Goal: Navigation & Orientation: Find specific page/section

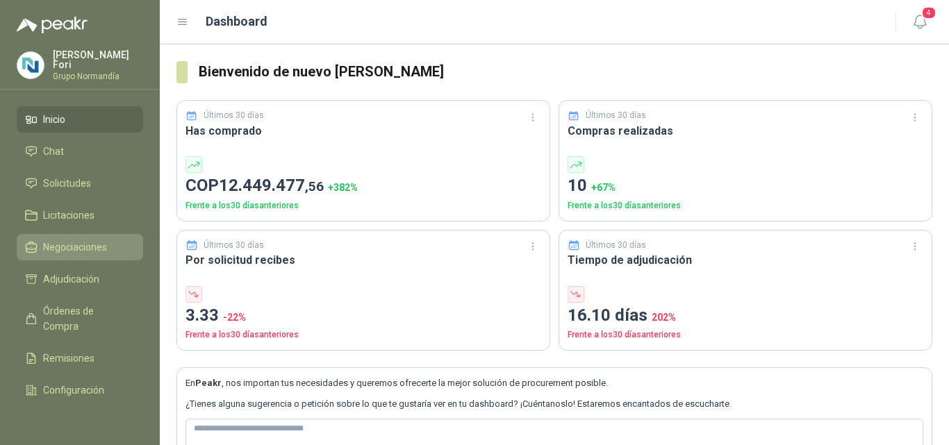
click at [65, 245] on span "Negociaciones" at bounding box center [75, 247] width 64 height 15
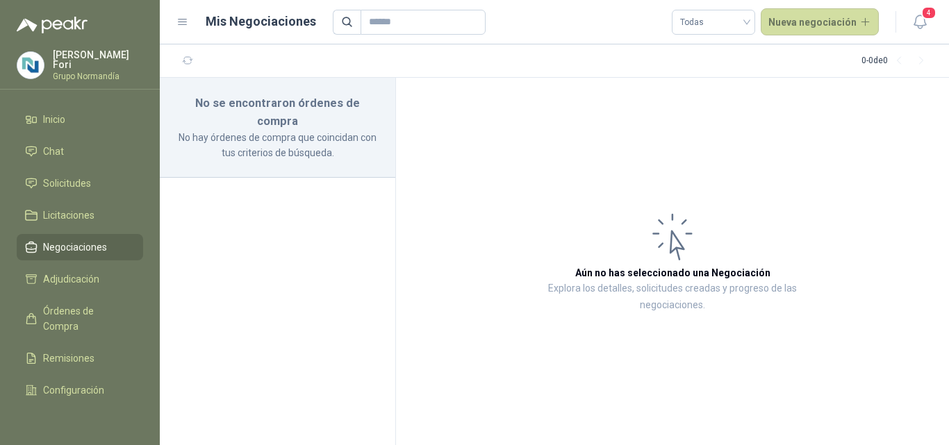
click at [76, 197] on ul "Inicio Chat Solicitudes Licitaciones Negociaciones Adjudicación Órdenes de Comp…" at bounding box center [80, 259] width 160 height 306
click at [74, 209] on span "Licitaciones" at bounding box center [68, 215] width 51 height 15
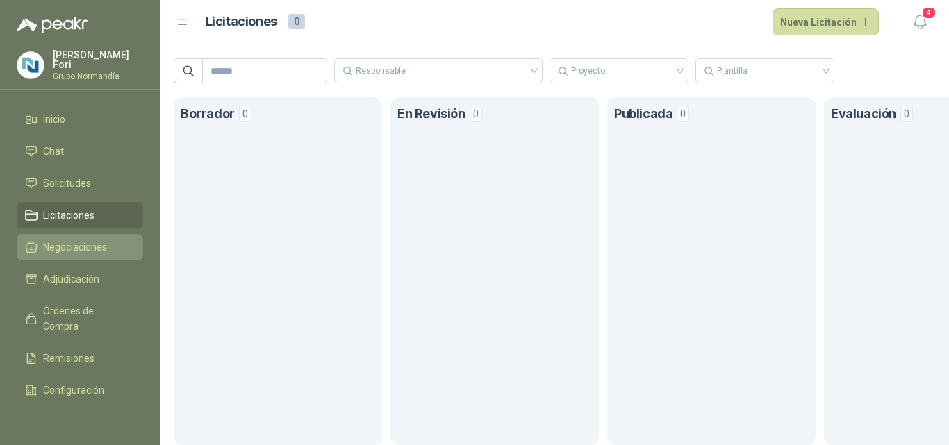
click at [45, 245] on span "Negociaciones" at bounding box center [75, 247] width 64 height 15
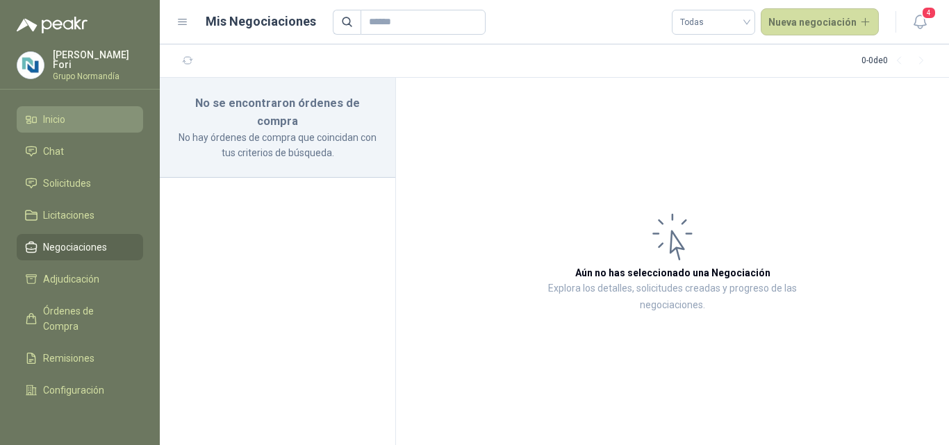
click at [56, 122] on span "Inicio" at bounding box center [54, 119] width 22 height 15
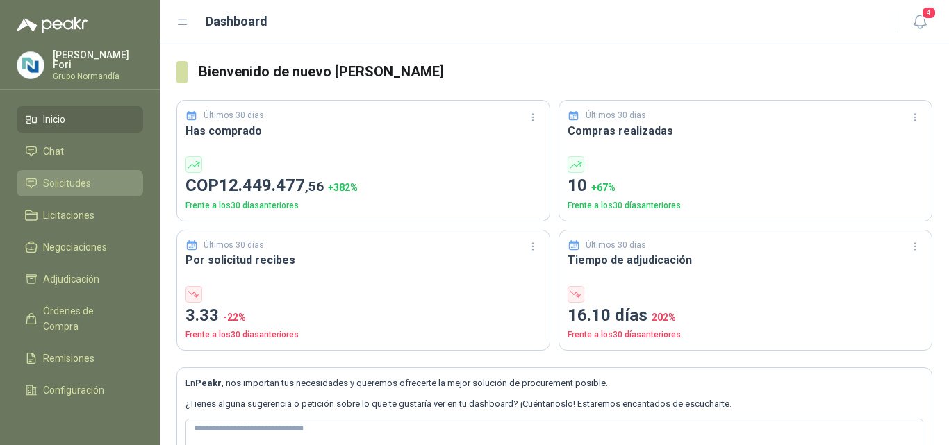
click at [81, 190] on link "Solicitudes" at bounding box center [80, 183] width 126 height 26
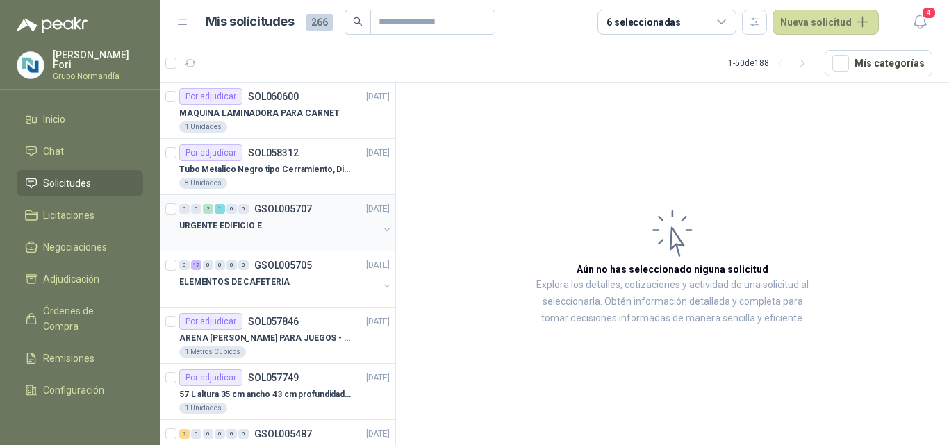
scroll to position [139, 0]
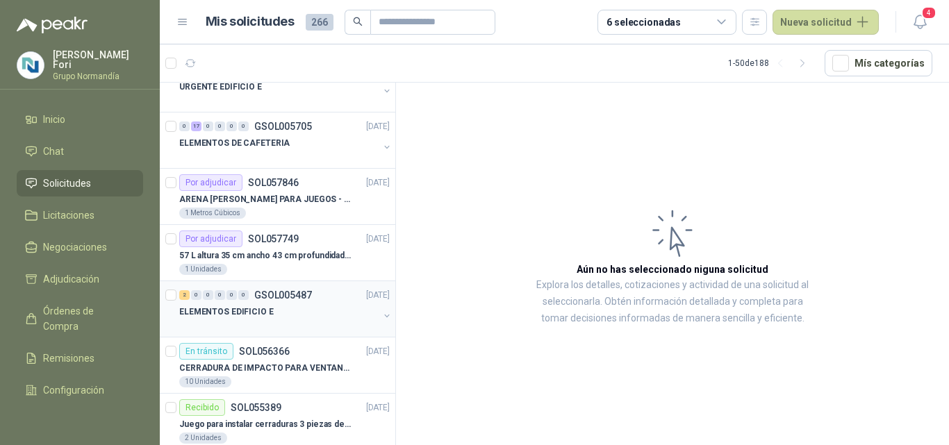
click at [274, 326] on div at bounding box center [278, 325] width 199 height 11
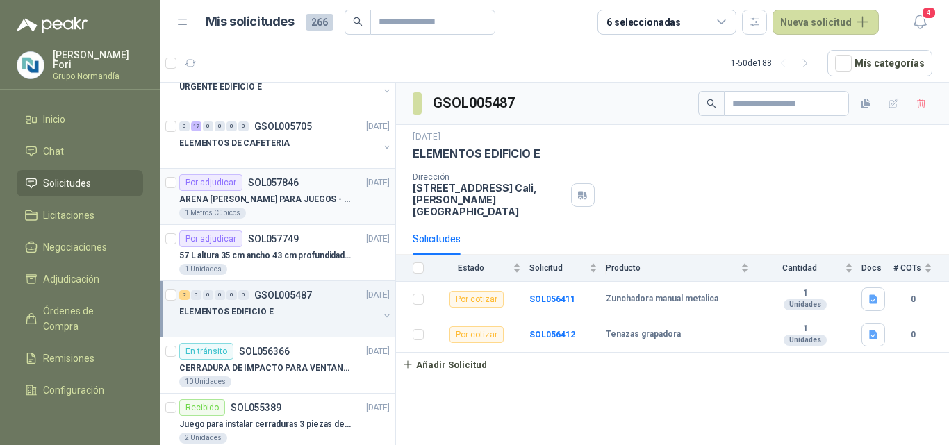
scroll to position [69, 0]
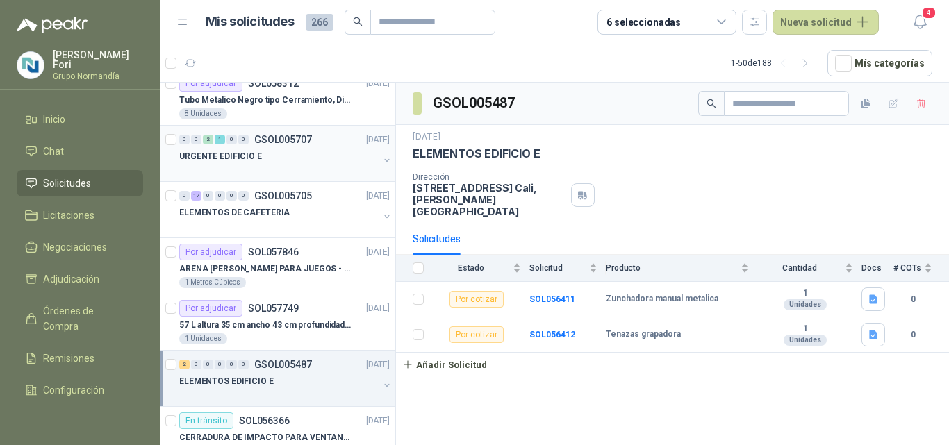
click at [302, 167] on div at bounding box center [278, 170] width 199 height 11
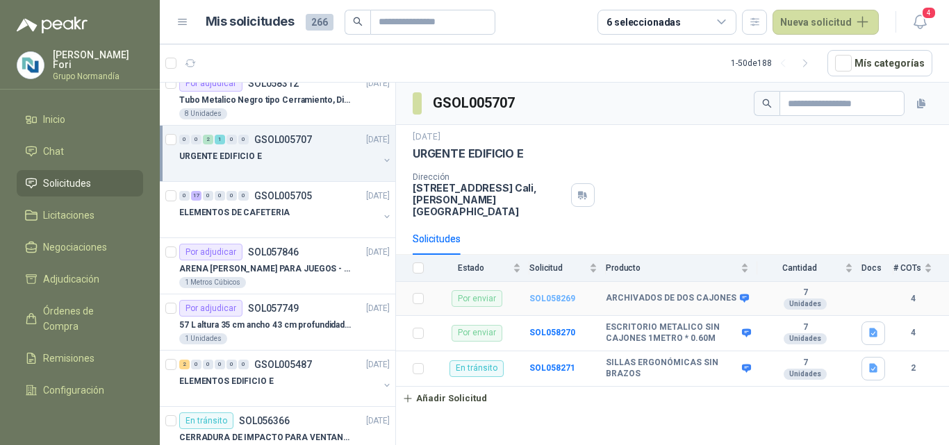
click at [556, 294] on b "SOL058269" at bounding box center [552, 299] width 46 height 10
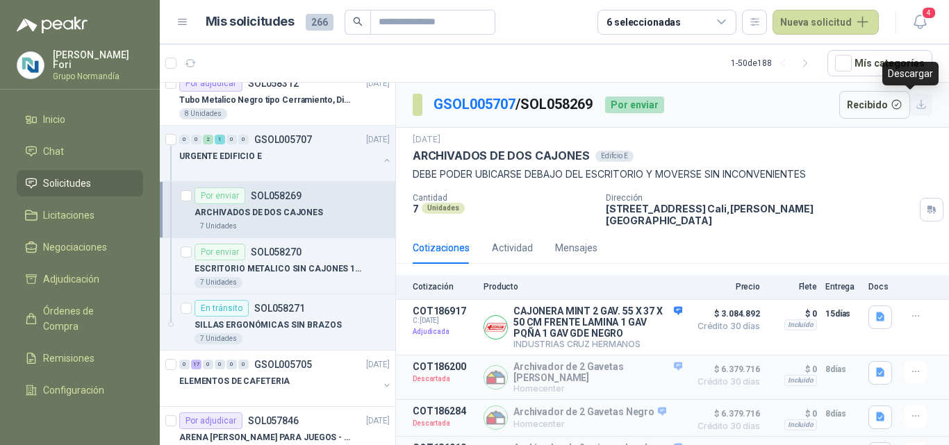
click at [916, 102] on icon "button" at bounding box center [922, 105] width 12 height 12
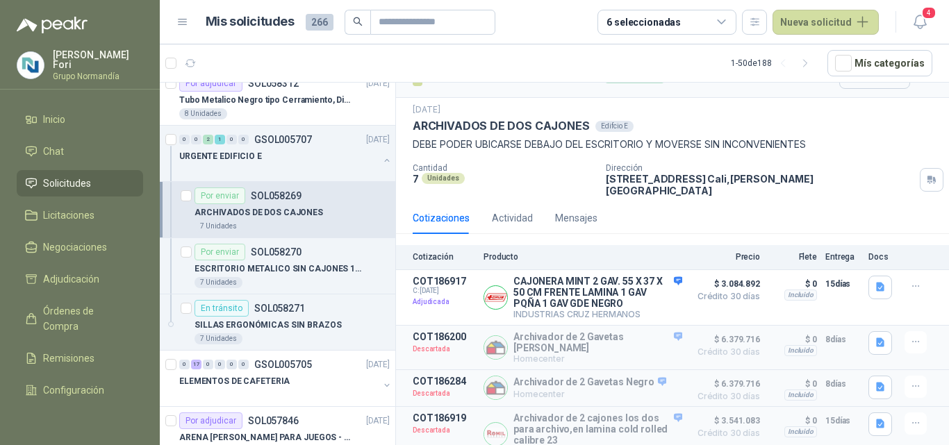
scroll to position [39, 0]
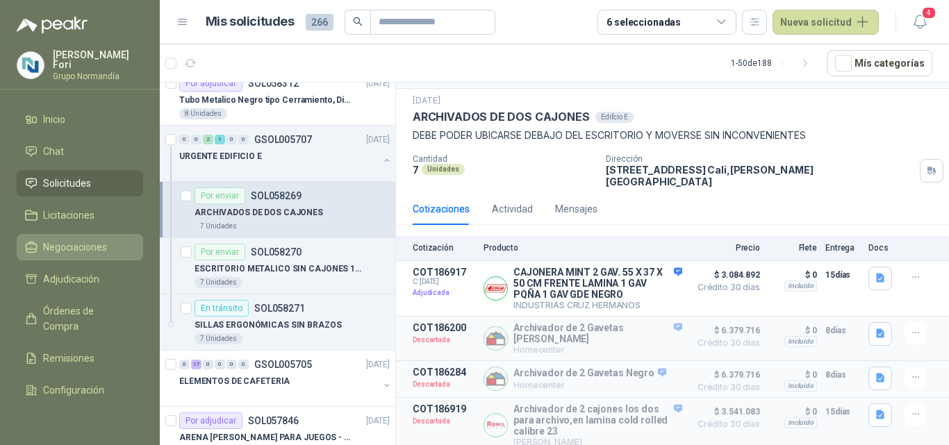
click at [109, 245] on li "Negociaciones" at bounding box center [80, 247] width 110 height 15
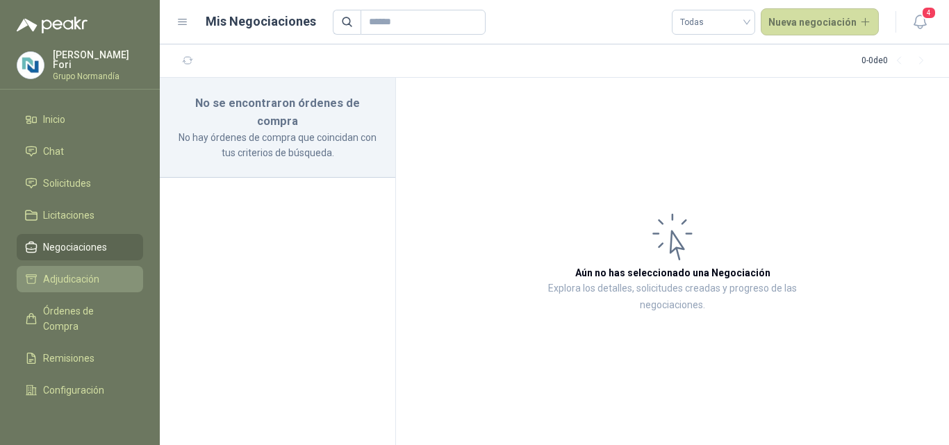
click at [82, 276] on span "Adjudicación" at bounding box center [71, 279] width 56 height 15
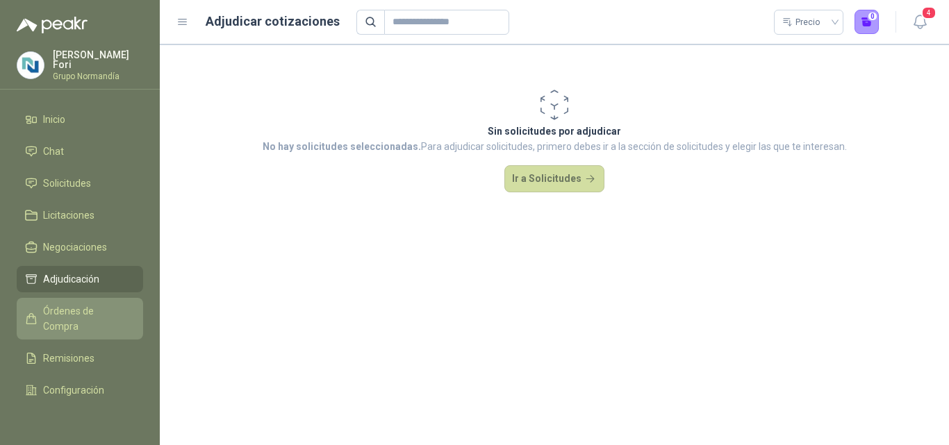
click at [76, 312] on span "Órdenes de Compra" at bounding box center [86, 319] width 87 height 31
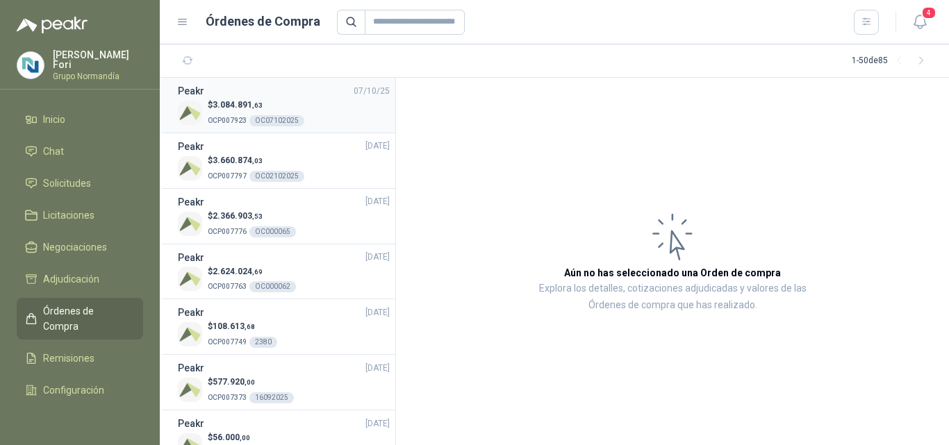
click at [283, 105] on p "$ 3.084.891 ,63" at bounding box center [256, 105] width 97 height 13
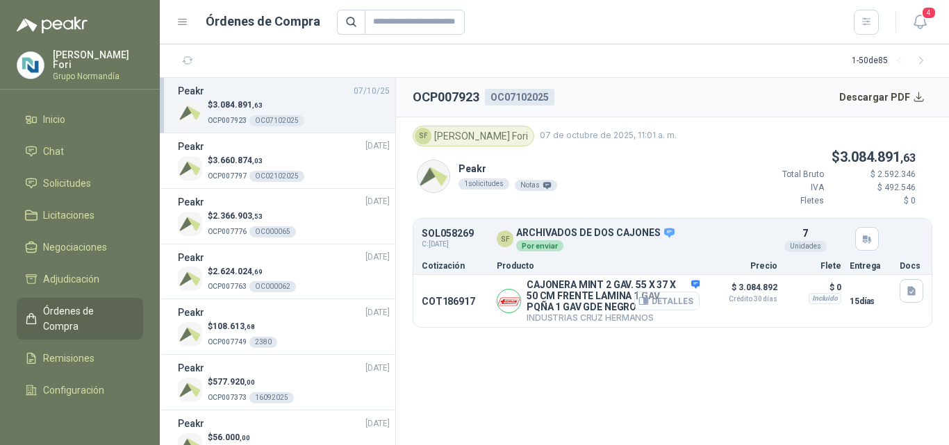
click at [666, 304] on button "Detalles" at bounding box center [666, 301] width 65 height 19
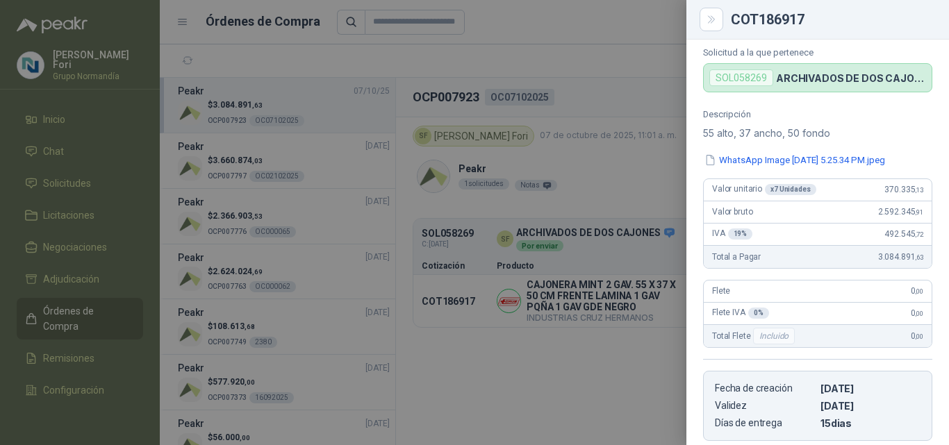
scroll to position [96, 0]
click at [548, 191] on div at bounding box center [474, 222] width 949 height 445
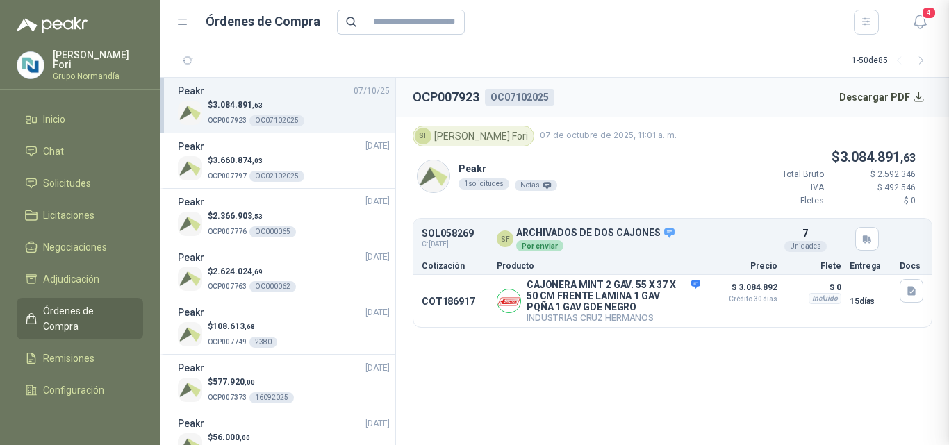
scroll to position [450, 0]
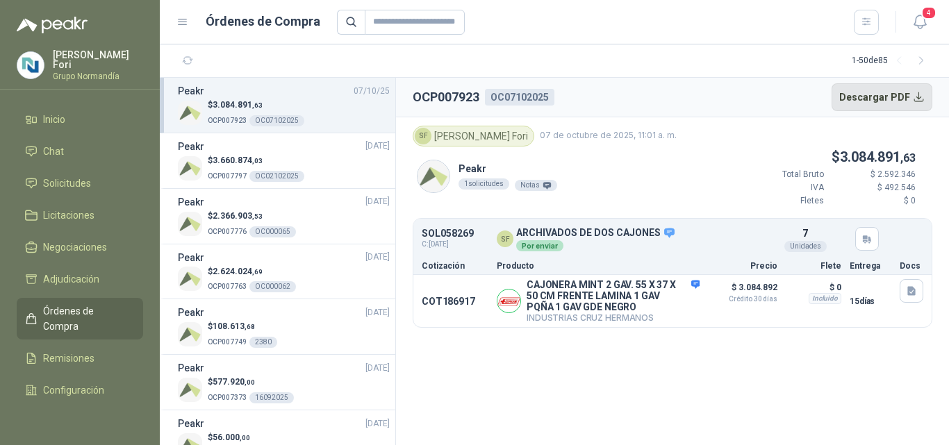
click at [910, 95] on button "Descargar PDF" at bounding box center [882, 97] width 101 height 28
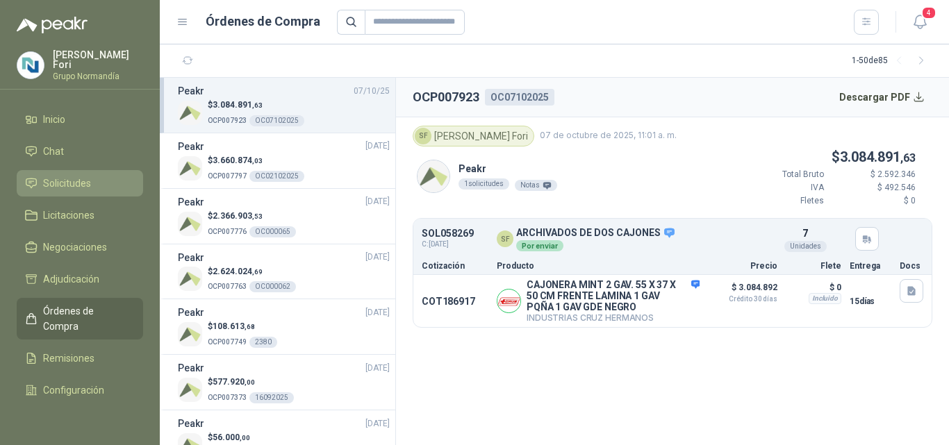
click at [78, 178] on span "Solicitudes" at bounding box center [67, 183] width 48 height 15
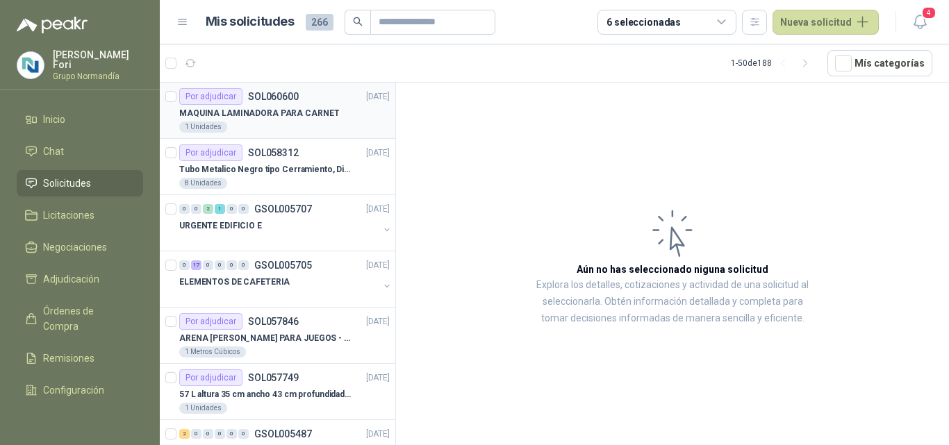
click at [308, 113] on p "MAQUINA LAMINADORA PARA CARNET" at bounding box center [259, 113] width 160 height 13
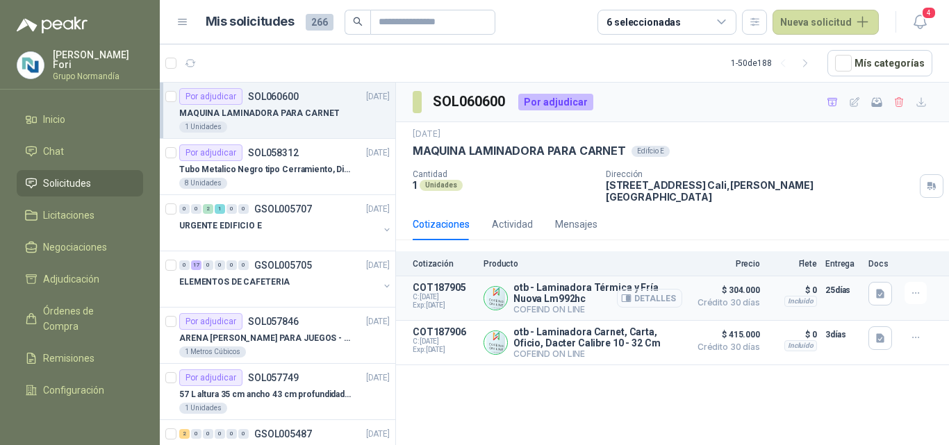
click at [660, 289] on button "Detalles" at bounding box center [649, 298] width 65 height 19
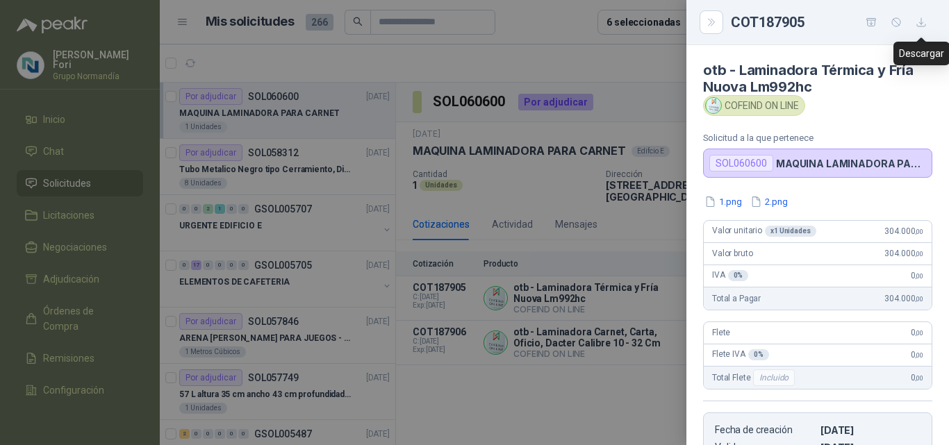
click at [923, 25] on icon "button" at bounding box center [922, 23] width 12 height 12
